Goal: Check status

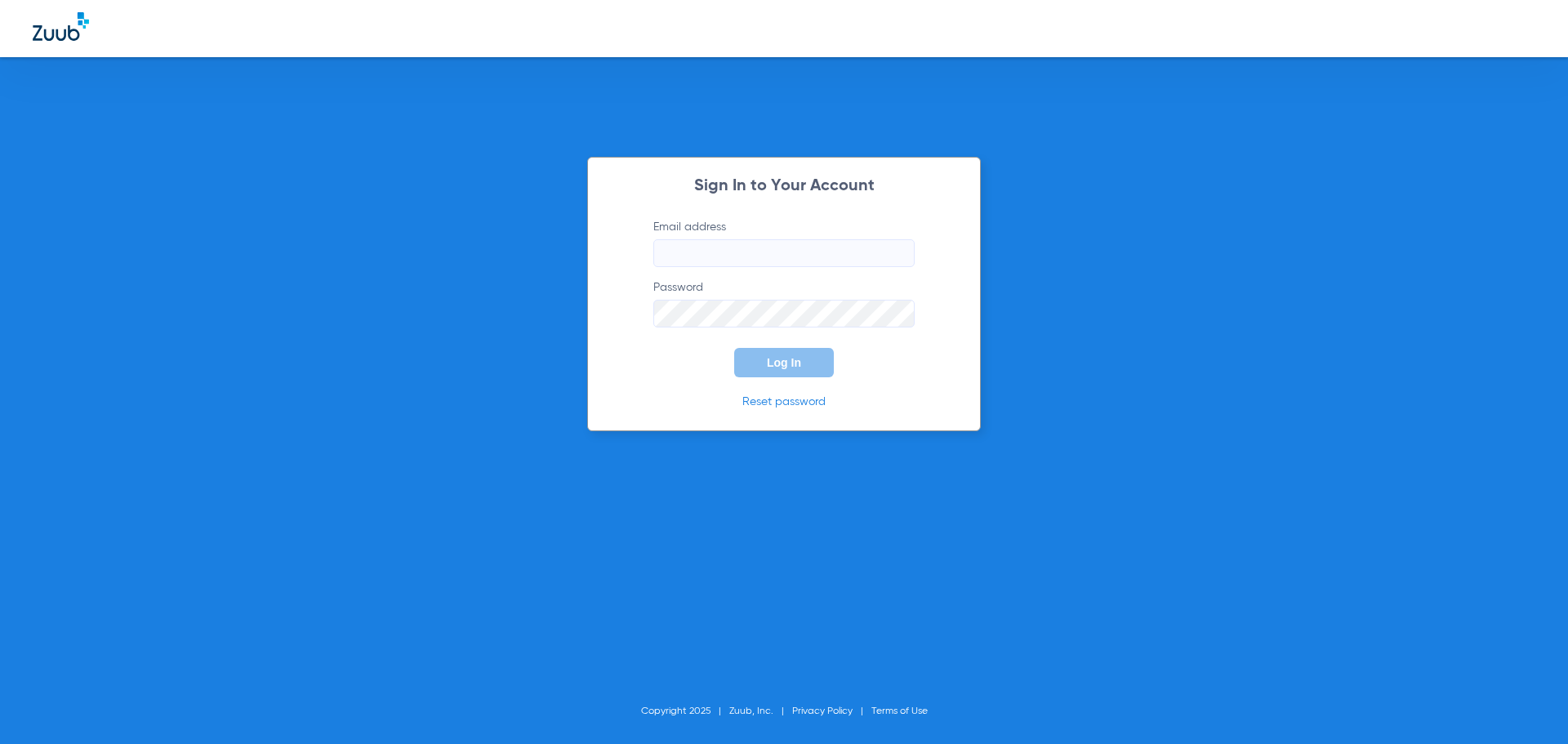
click at [704, 243] on input "Email address" at bounding box center [784, 253] width 261 height 28
type input "[EMAIL_ADDRESS][DOMAIN_NAME]"
click at [734, 348] on button "Log In" at bounding box center [784, 363] width 99 height 29
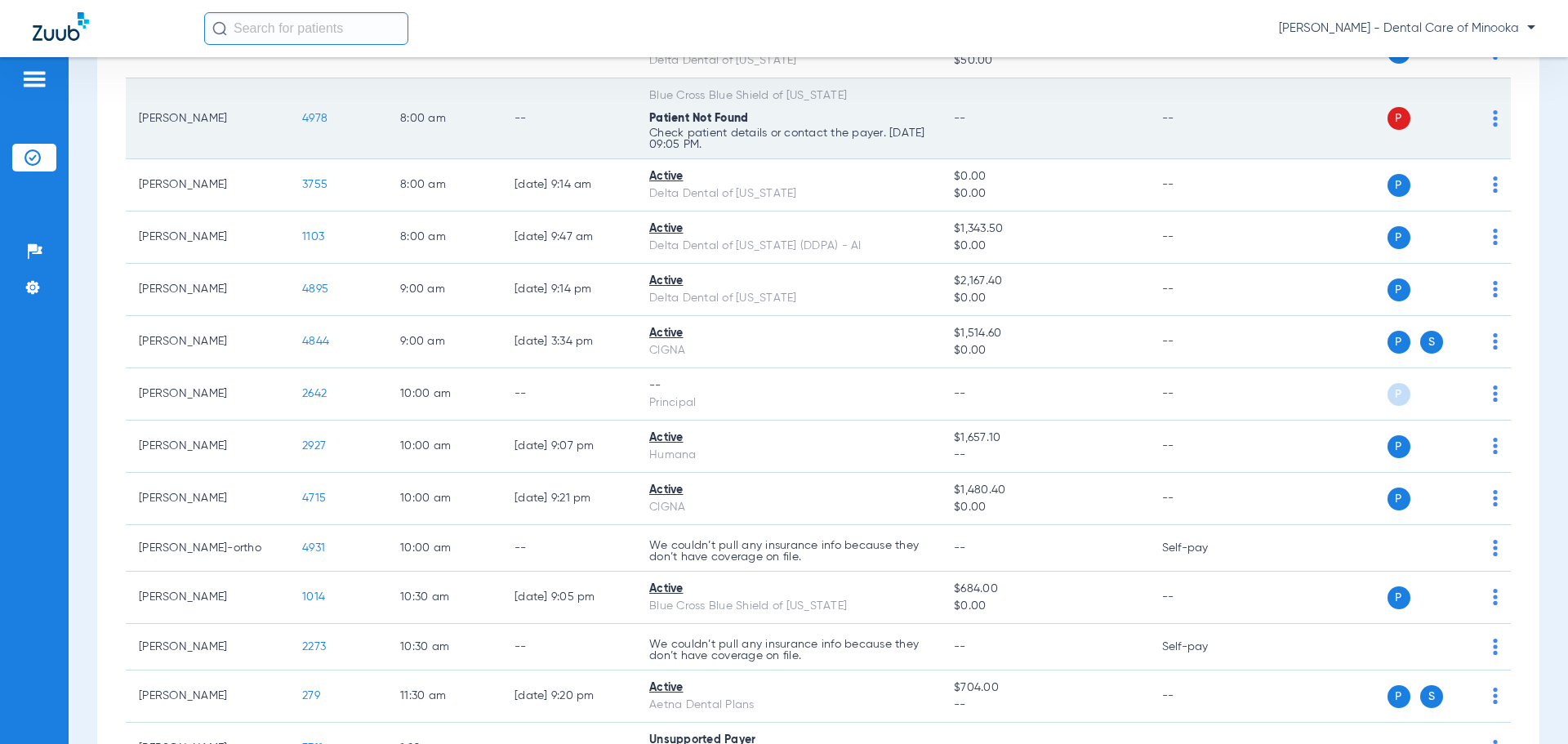
scroll to position [327, 0]
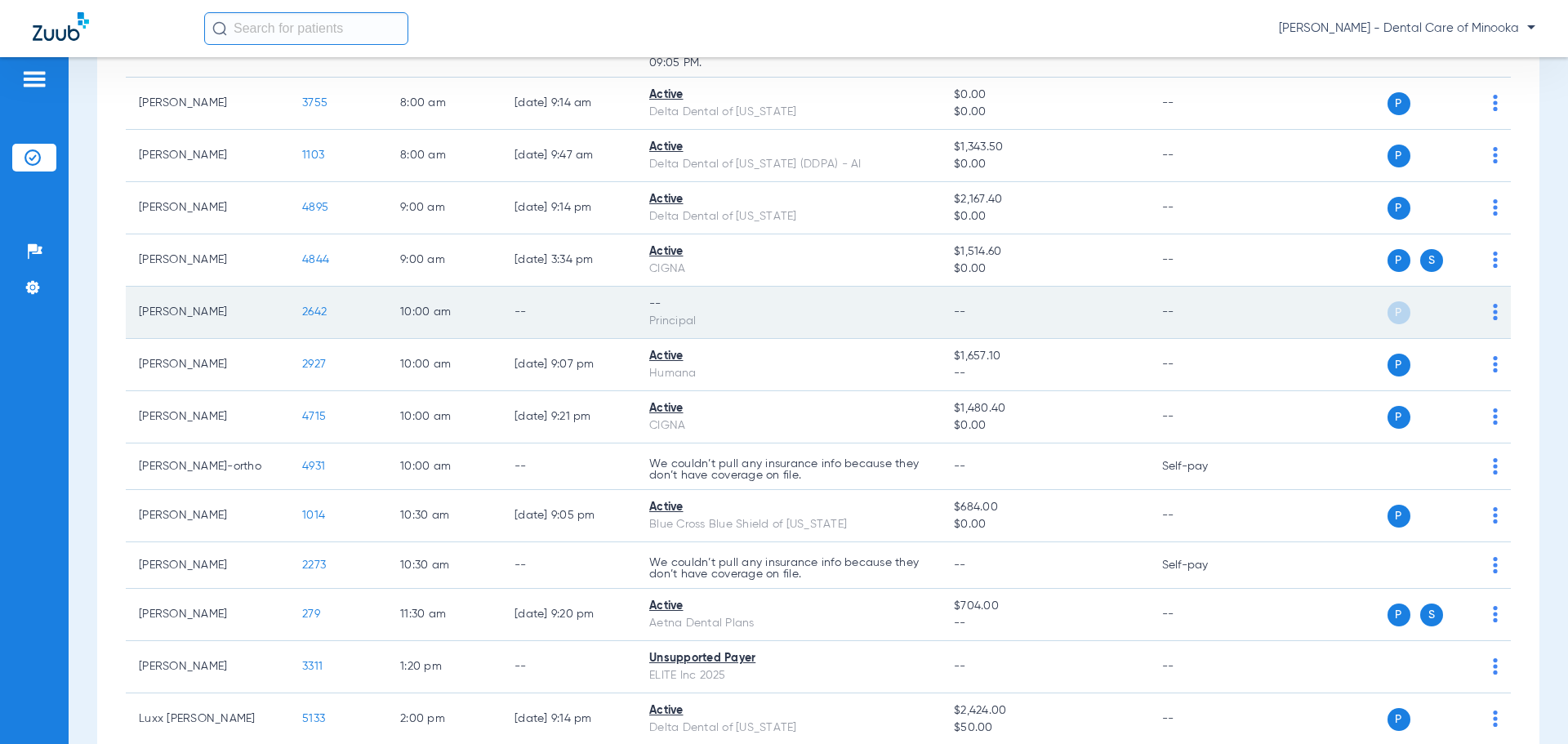
click at [779, 321] on div "Principal" at bounding box center [788, 321] width 279 height 17
click at [660, 319] on div "Principal" at bounding box center [788, 321] width 279 height 17
click at [784, 303] on div "--" at bounding box center [788, 304] width 279 height 17
